Goal: Complete application form

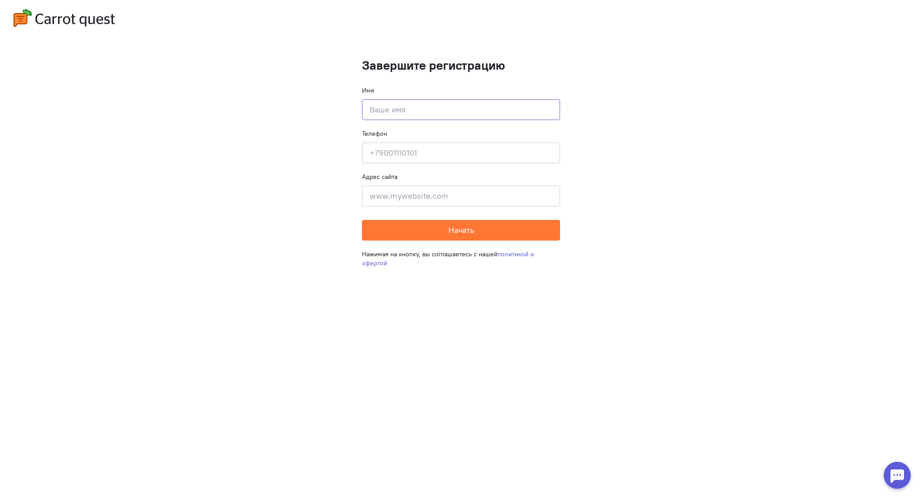
click at [432, 113] on input at bounding box center [461, 109] width 198 height 21
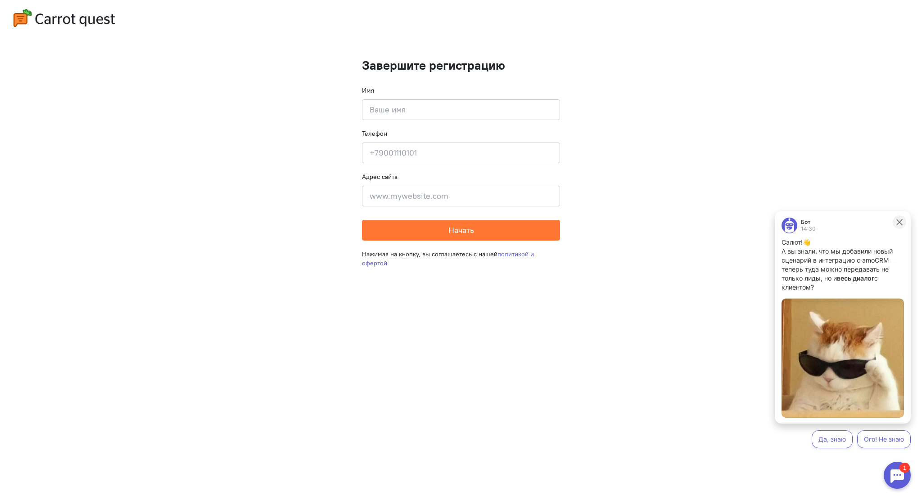
click at [903, 222] on button at bounding box center [898, 222] width 13 height 13
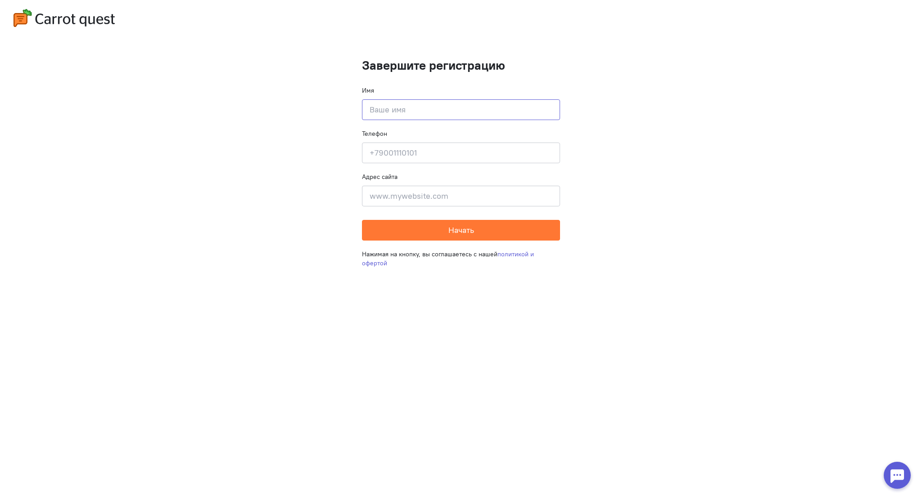
click at [408, 115] on input at bounding box center [461, 109] width 198 height 21
type input "[PERSON_NAME]"
click at [411, 154] on input at bounding box center [461, 153] width 198 height 21
click at [362, 220] on button "Начать" at bounding box center [461, 230] width 198 height 21
type input "[PHONE_NUMBER]"
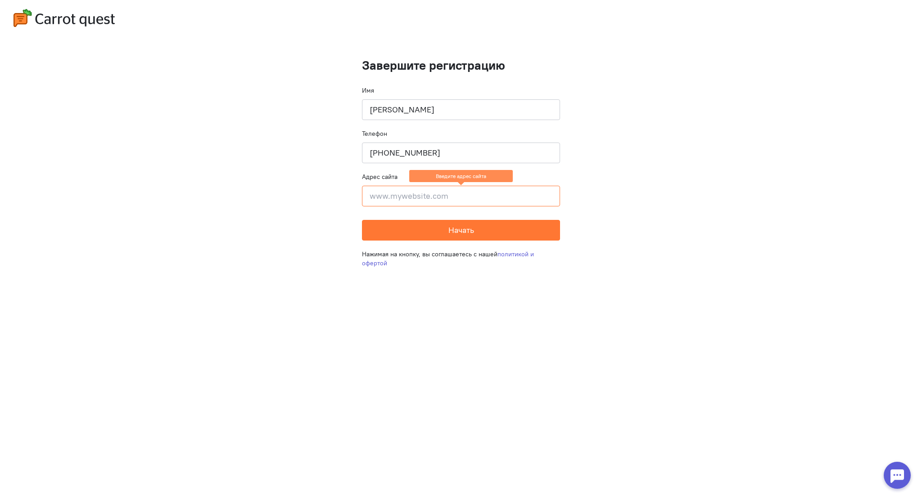
click at [409, 200] on input at bounding box center [461, 196] width 198 height 21
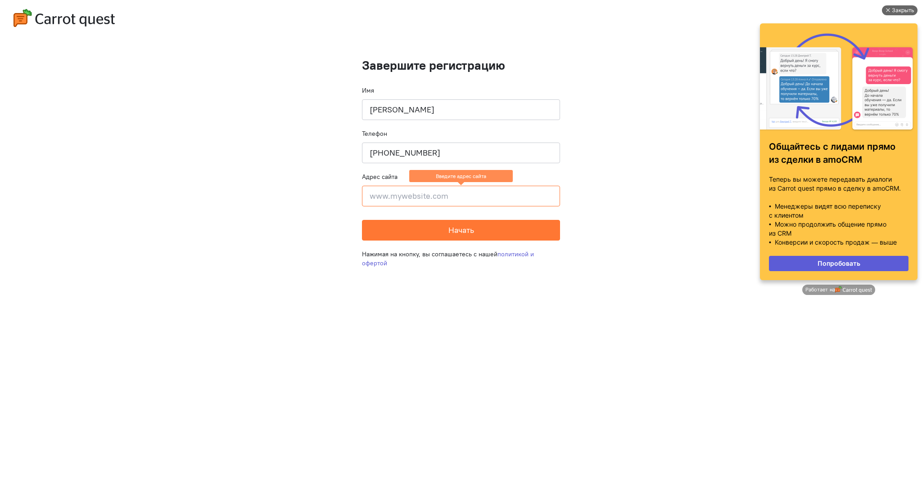
click at [897, 9] on div "Закрыть" at bounding box center [902, 10] width 22 height 10
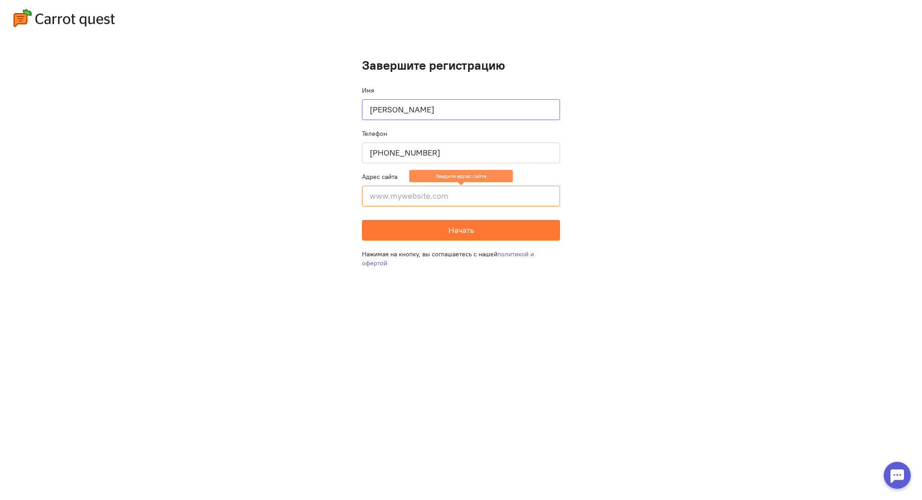
click at [434, 115] on input "[PERSON_NAME]" at bounding box center [461, 109] width 198 height 21
click at [429, 198] on input at bounding box center [461, 196] width 198 height 21
click at [458, 201] on input at bounding box center [461, 196] width 198 height 21
click at [436, 193] on input at bounding box center [461, 196] width 198 height 21
paste input "[URL][DOMAIN_NAME]"
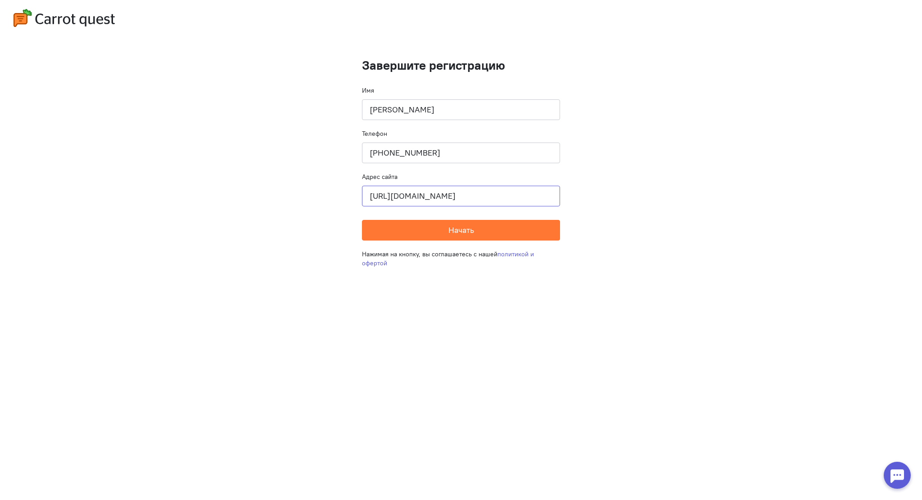
drag, startPoint x: 376, startPoint y: 201, endPoint x: 286, endPoint y: 204, distance: 90.5
click at [311, 199] on cq-completion-registration "Завершите регистрацию Имя [PERSON_NAME] Телефон [PHONE_NUMBER] Адрес сайта [URL…" at bounding box center [461, 250] width 922 height 500
type input "[DOMAIN_NAME]"
click at [487, 231] on button "Начать" at bounding box center [461, 230] width 198 height 21
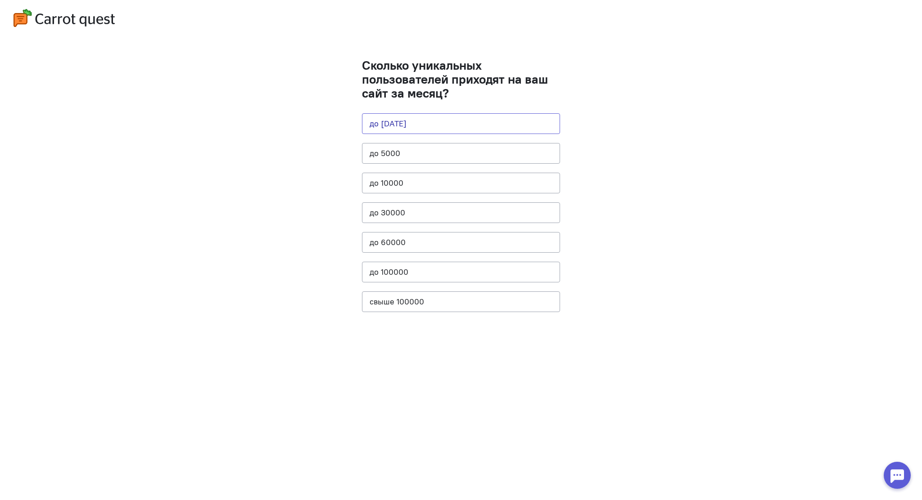
click at [430, 126] on button "до [DATE]" at bounding box center [461, 123] width 198 height 21
